Goal: Transaction & Acquisition: Purchase product/service

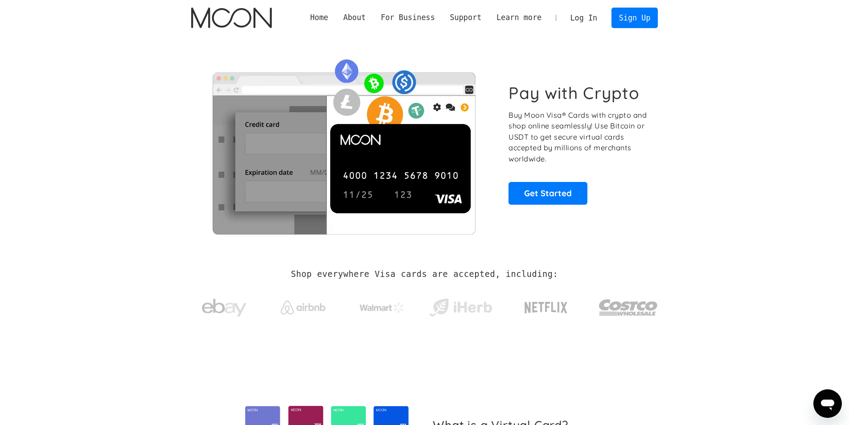
click at [574, 16] on link "Log In" at bounding box center [584, 18] width 42 height 20
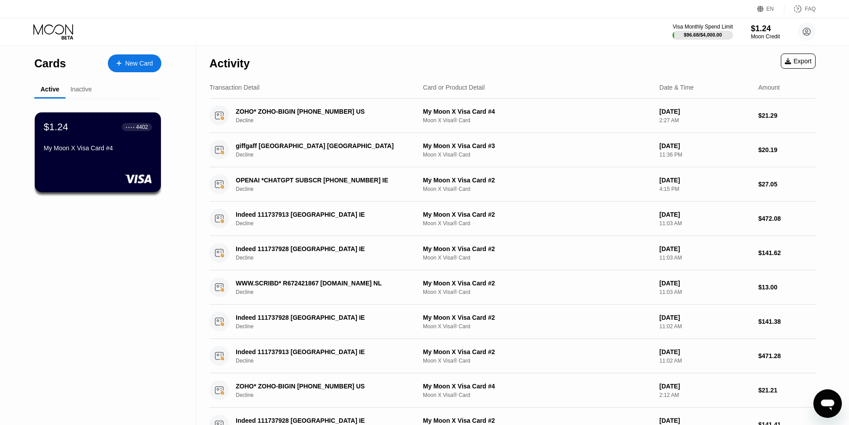
click at [783, 30] on div "Visa Monthly Spend Limit $96.68 / $4,000.00 $1.24 Moon Credit [EMAIL_ADDRESS][D…" at bounding box center [743, 32] width 143 height 18
click at [85, 91] on div "Inactive" at bounding box center [80, 89] width 21 height 7
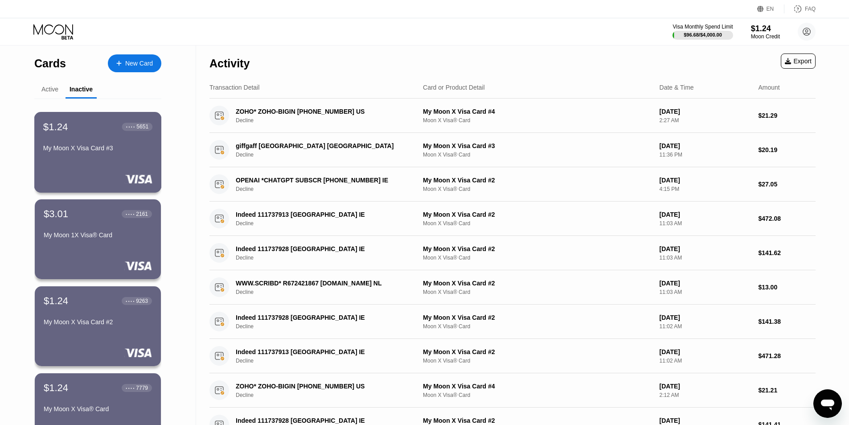
click at [97, 162] on div "$1.24 ● ● ● ● 5651 My Moon X Visa Card #3" at bounding box center [97, 152] width 127 height 81
click at [37, 92] on div "Active" at bounding box center [49, 89] width 31 height 17
click at [48, 90] on div "Active" at bounding box center [49, 89] width 17 height 7
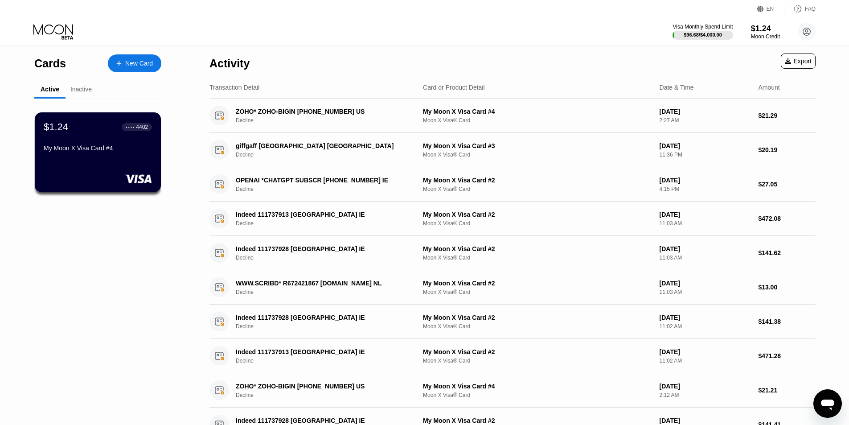
click at [55, 87] on div "Active" at bounding box center [50, 89] width 19 height 7
click at [78, 91] on div "Inactive" at bounding box center [80, 89] width 21 height 7
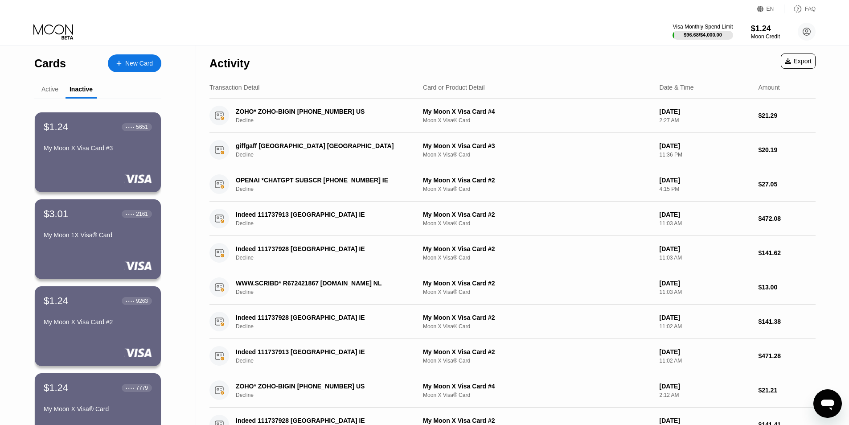
click at [55, 90] on div "Active" at bounding box center [49, 89] width 17 height 7
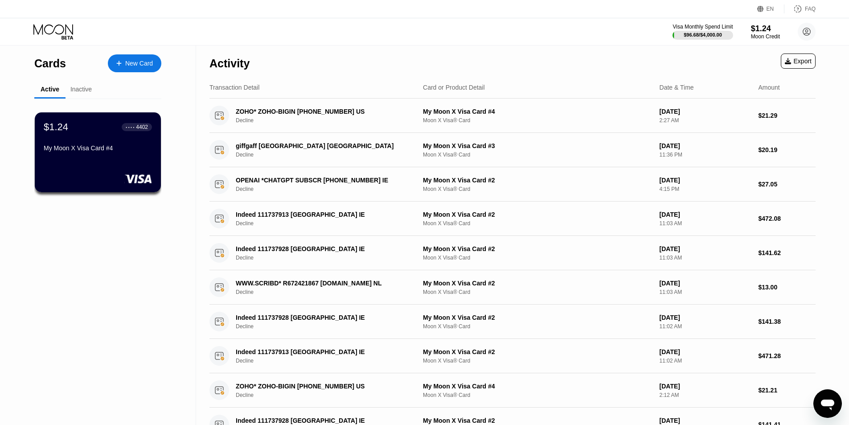
click at [86, 91] on div "Inactive" at bounding box center [80, 89] width 21 height 7
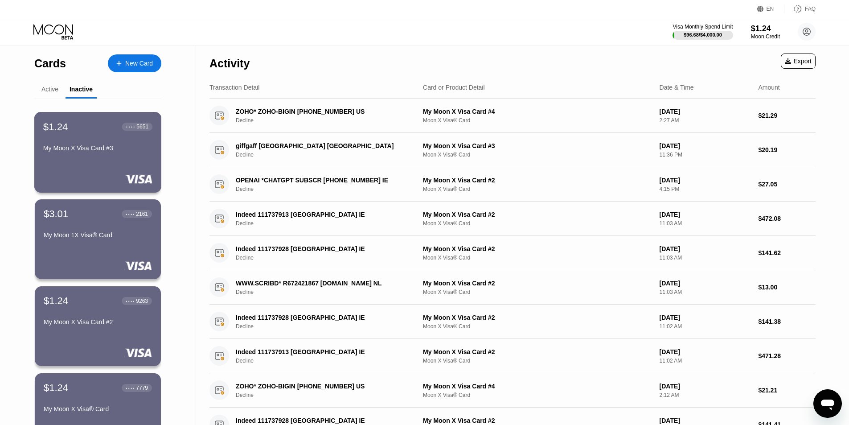
click at [99, 130] on div "$1.24 ● ● ● ● 5651" at bounding box center [97, 127] width 109 height 12
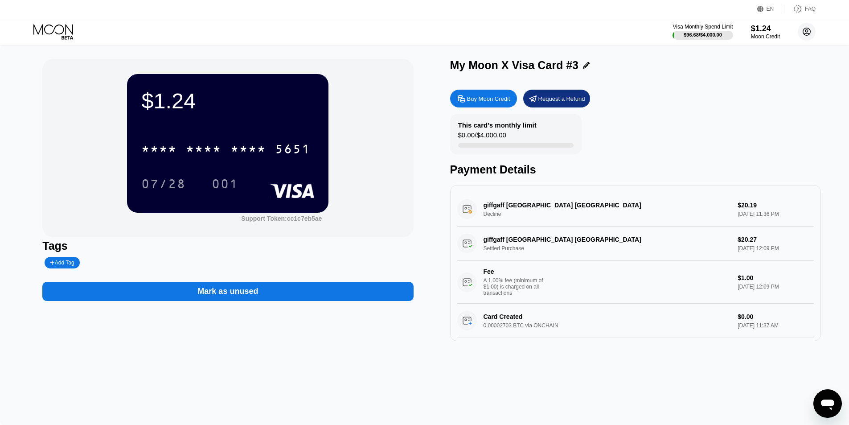
click at [803, 29] on circle at bounding box center [807, 32] width 18 height 18
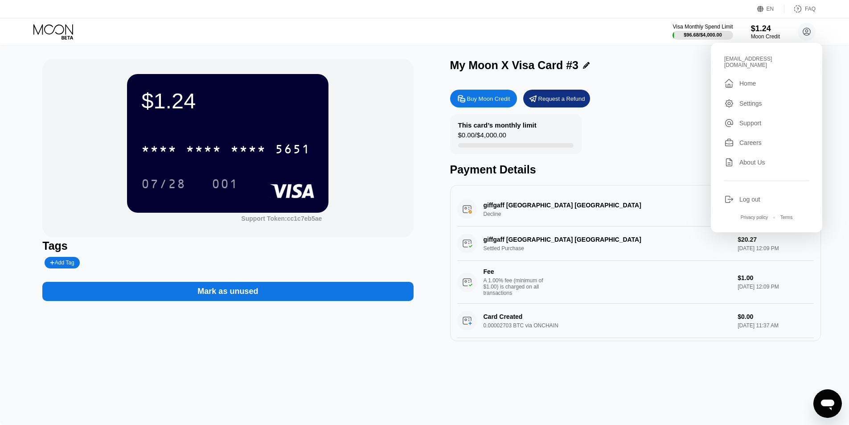
click at [758, 196] on div "Log out" at bounding box center [749, 199] width 21 height 7
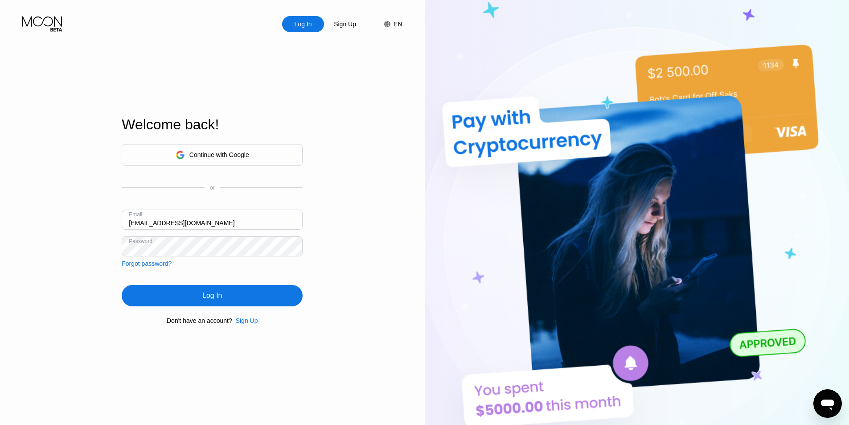
click at [200, 220] on input "[EMAIL_ADDRESS][DOMAIN_NAME]" at bounding box center [212, 219] width 181 height 20
click at [200, 220] on input "viktorrolich123@proton.me" at bounding box center [212, 219] width 181 height 20
type input "[EMAIL_ADDRESS][DOMAIN_NAME]"
click at [210, 295] on div "Log In" at bounding box center [212, 295] width 20 height 9
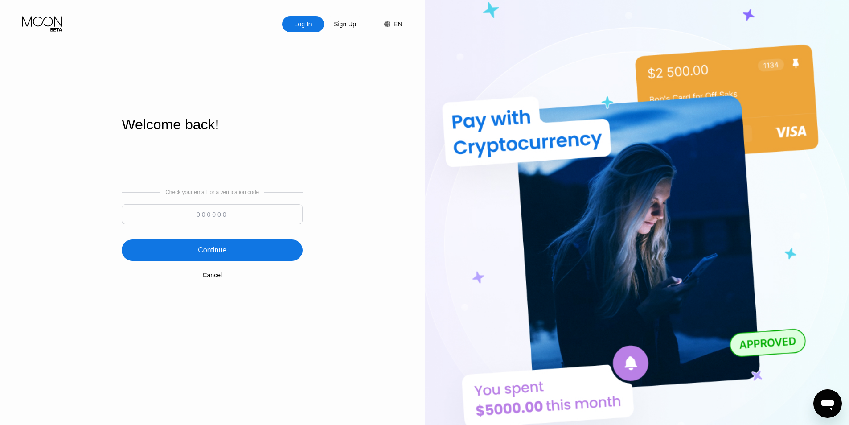
click at [291, 208] on input at bounding box center [212, 214] width 181 height 20
paste input "911665"
type input "911665"
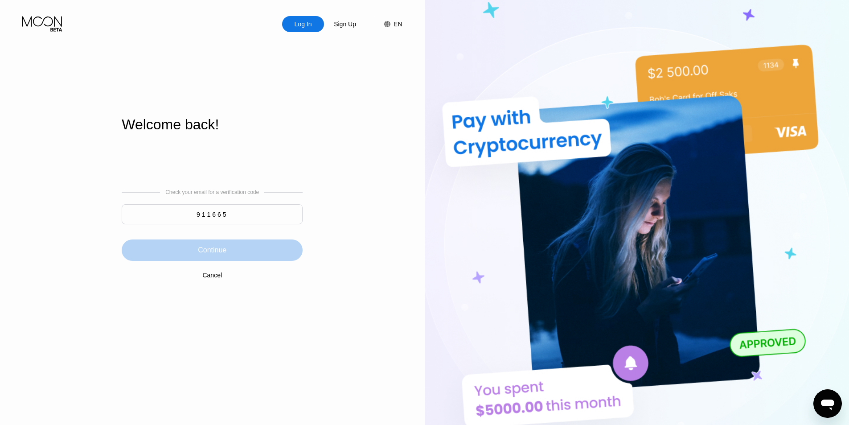
click at [278, 261] on div "Continue" at bounding box center [212, 249] width 181 height 21
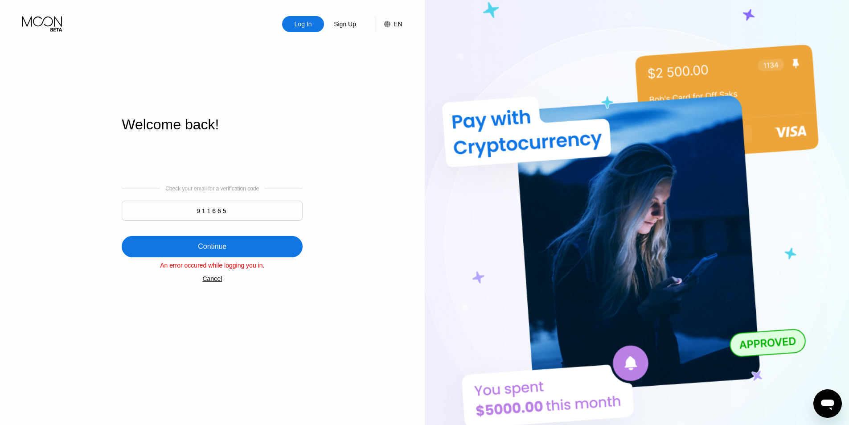
click at [261, 252] on div "Continue" at bounding box center [212, 246] width 181 height 21
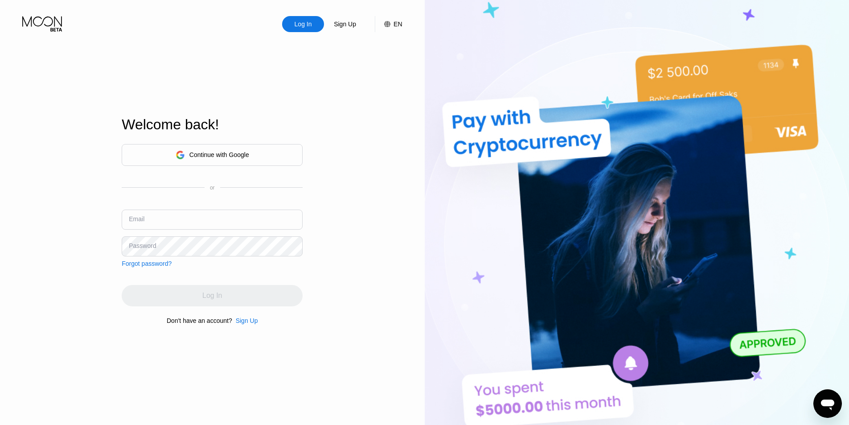
type input "[EMAIL_ADDRESS][DOMAIN_NAME]"
click at [217, 306] on div "Log In" at bounding box center [212, 295] width 181 height 21
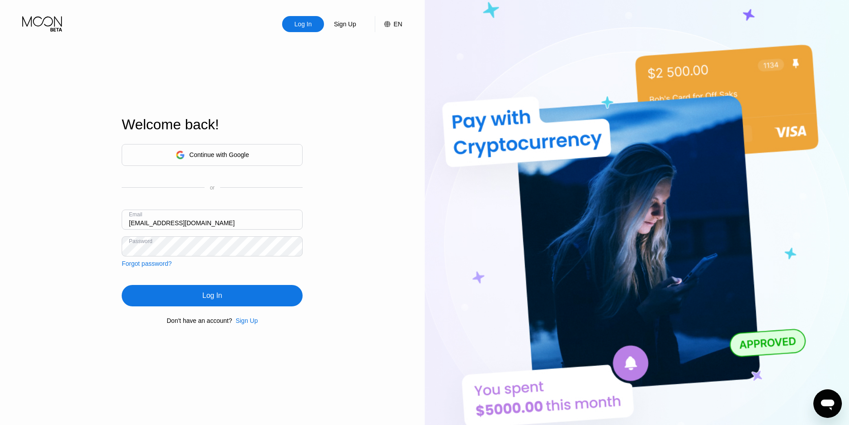
click at [222, 298] on div "Log In" at bounding box center [212, 295] width 20 height 9
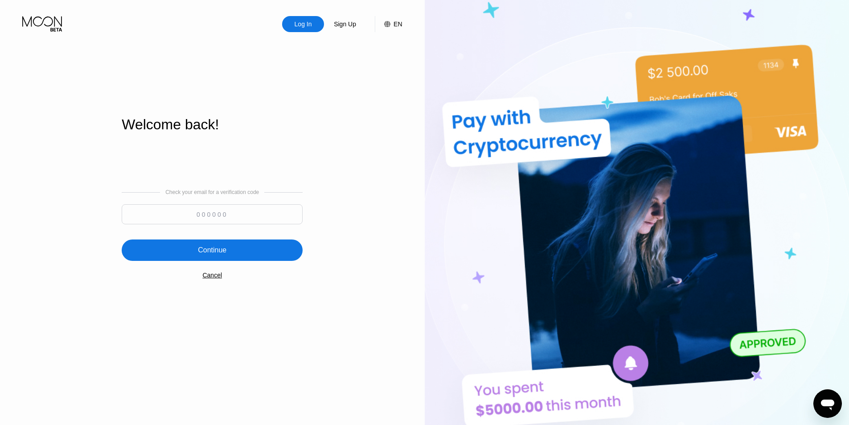
click at [291, 217] on input at bounding box center [212, 214] width 181 height 20
paste input "758576"
type input "758576"
click at [274, 249] on div "Continue" at bounding box center [212, 249] width 181 height 21
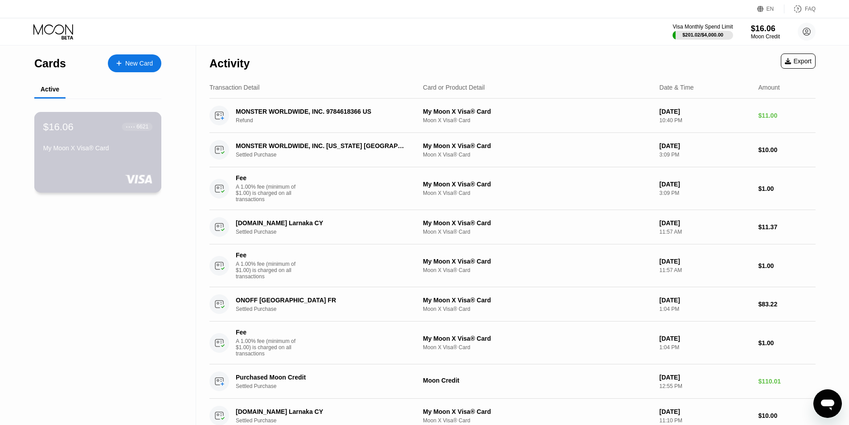
click at [97, 152] on div "My Moon X Visa® Card" at bounding box center [97, 147] width 109 height 7
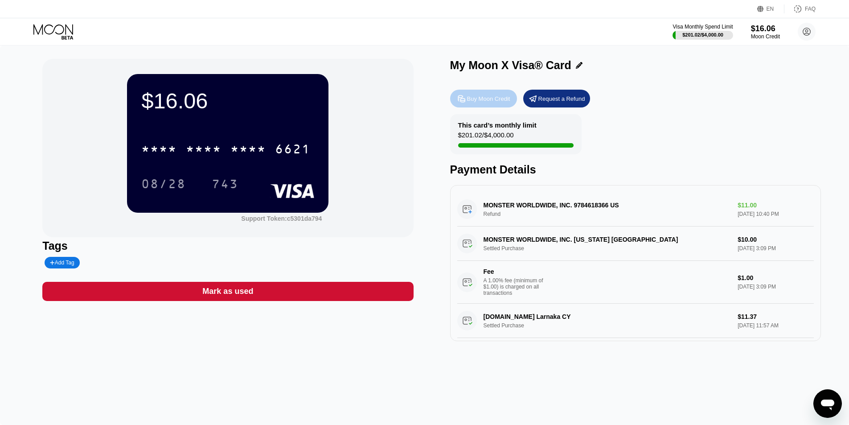
click at [509, 98] on div "Buy Moon Credit" at bounding box center [483, 99] width 67 height 18
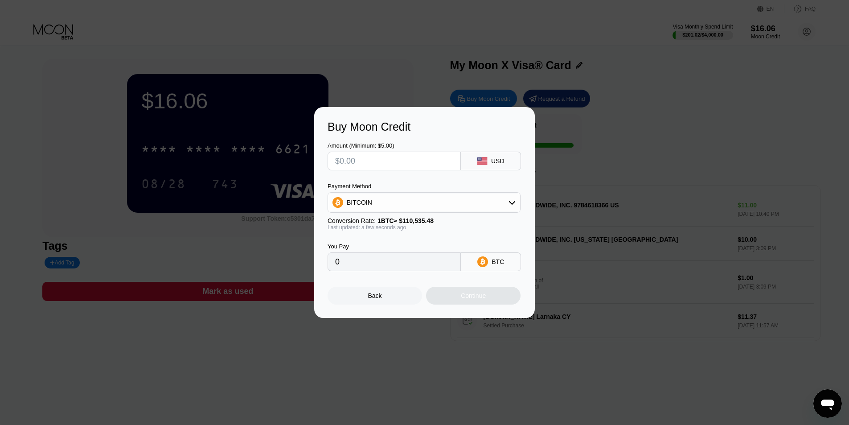
click at [442, 157] on input "text" at bounding box center [394, 161] width 118 height 18
type input "$10"
type input "0.00009047"
type input "$10"
click at [451, 207] on div "BITCOIN" at bounding box center [424, 202] width 192 height 18
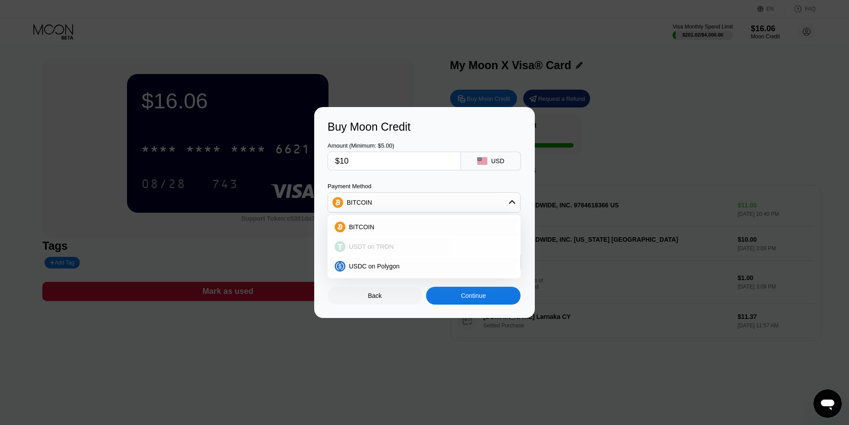
click at [423, 244] on div "USDT on TRON" at bounding box center [429, 246] width 168 height 7
type input "10.10"
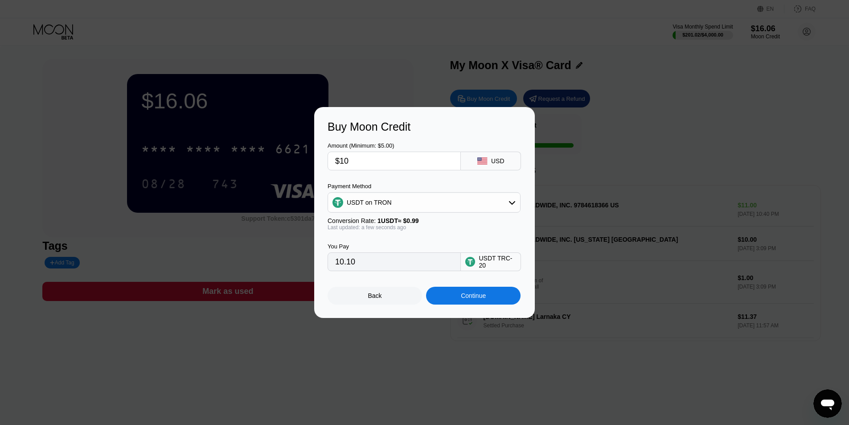
click at [461, 296] on div "Continue" at bounding box center [473, 295] width 25 height 7
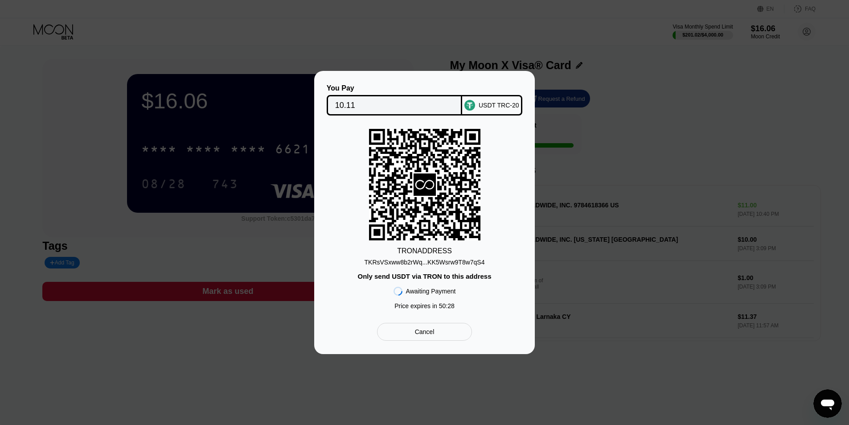
click at [452, 4] on div at bounding box center [428, 212] width 856 height 425
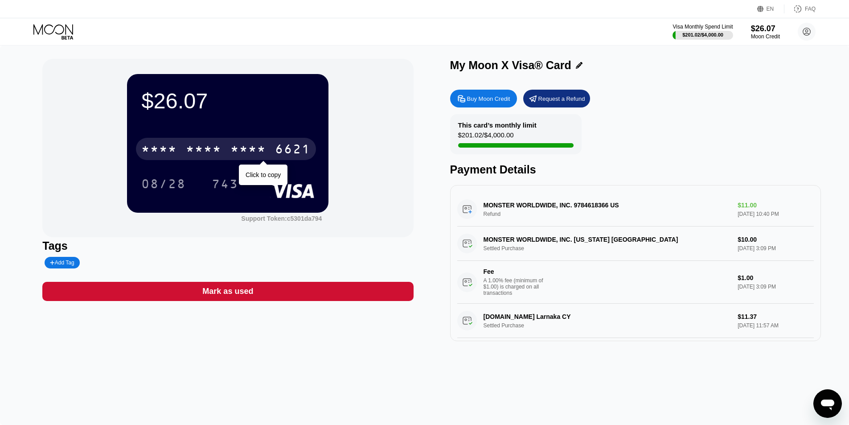
click at [248, 145] on div "* * * *" at bounding box center [248, 150] width 36 height 14
